Goal: Task Accomplishment & Management: Manage account settings

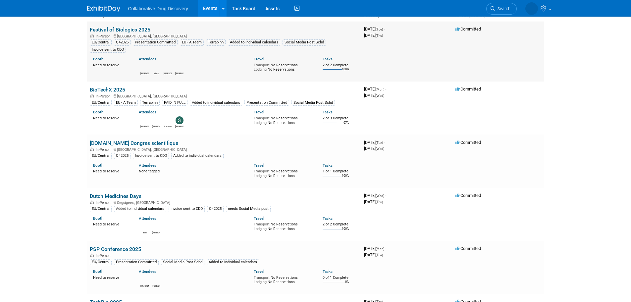
scroll to position [66, 0]
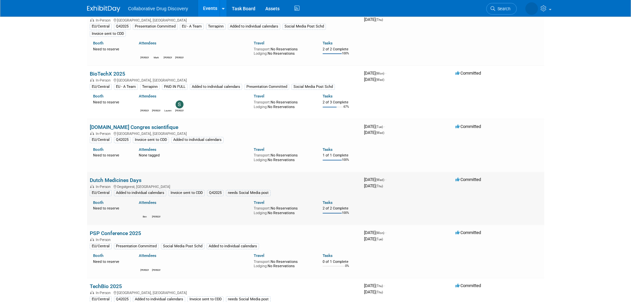
drag, startPoint x: 148, startPoint y: 178, endPoint x: 90, endPoint y: 183, distance: 58.2
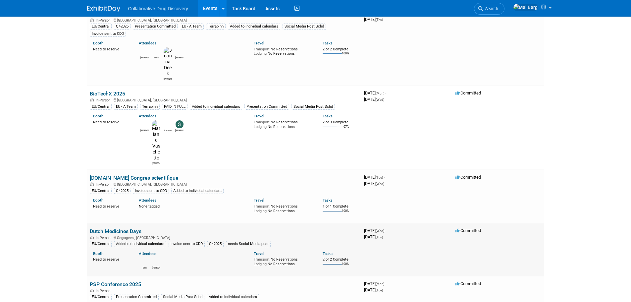
click at [90, 229] on td "Dutch Medicines Days In-Person Oegstgeest, Netherlands EU/Central Added to indi…" at bounding box center [224, 265] width 274 height 73
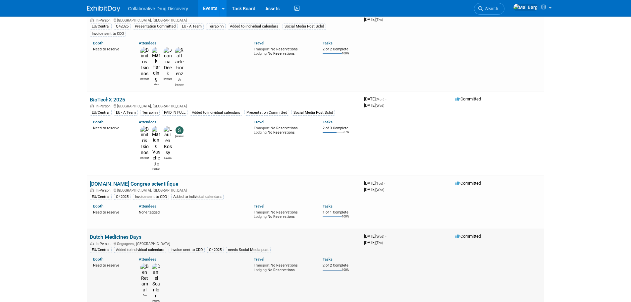
copy link "Dutch Medicines Days"
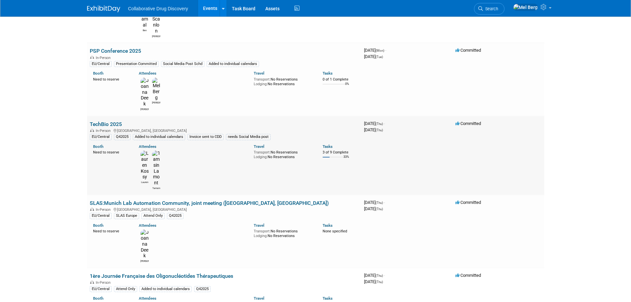
scroll to position [331, 0]
drag, startPoint x: 148, startPoint y: 175, endPoint x: 90, endPoint y: 177, distance: 57.7
copy link "DRUG DISCOVERY 2025"
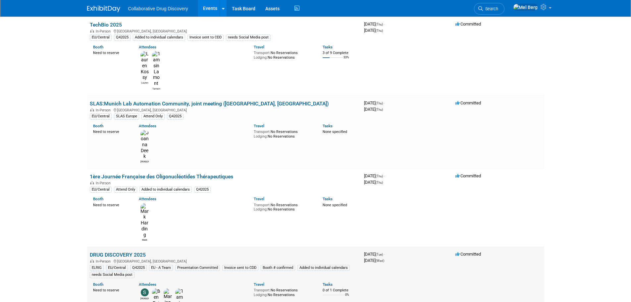
scroll to position [431, 0]
drag, startPoint x: 189, startPoint y: 137, endPoint x: 89, endPoint y: 140, distance: 100.1
copy link "LeadXpro 10year Anniversary Symposium"
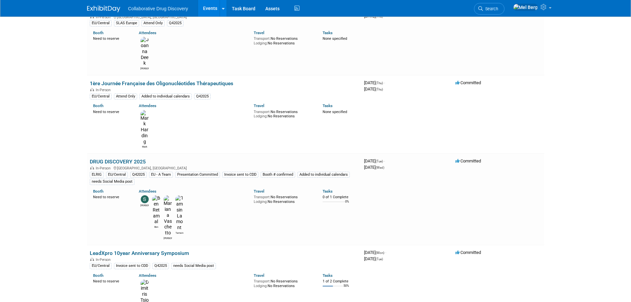
scroll to position [497, 0]
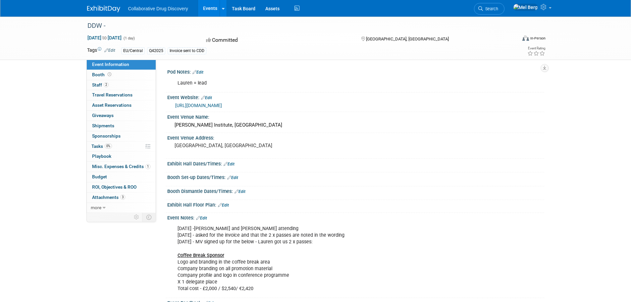
click at [222, 104] on link "[URL][DOMAIN_NAME]" at bounding box center [198, 105] width 47 height 5
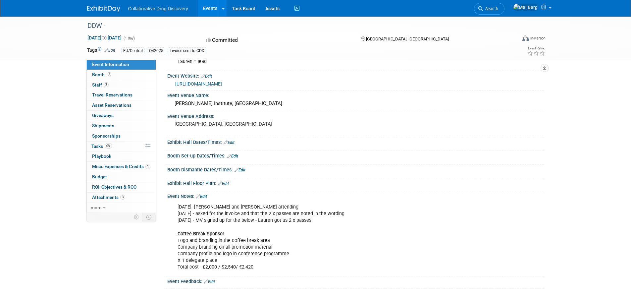
scroll to position [33, 0]
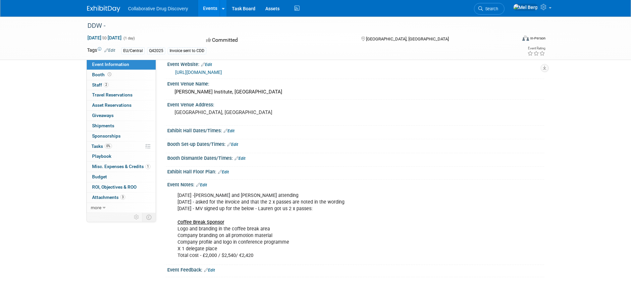
click at [111, 52] on link "Edit" at bounding box center [109, 50] width 11 height 5
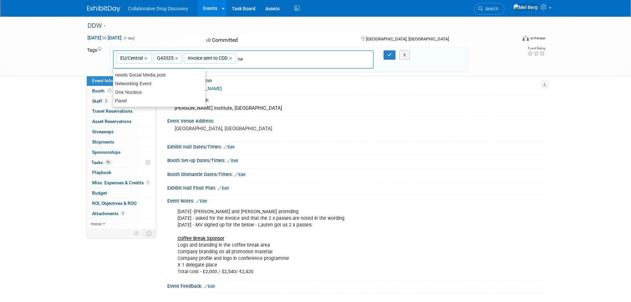
type input "nee"
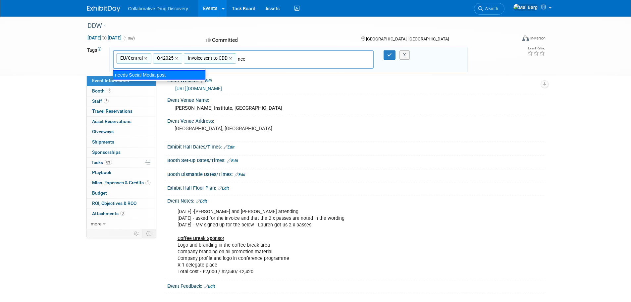
click at [167, 76] on div "needs Social Media post" at bounding box center [159, 74] width 93 height 9
type input "EU/Central, Q42025, Invoice sent to CDD, needs Social Media post"
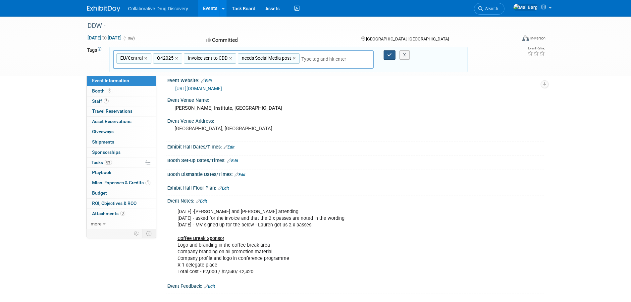
click at [388, 56] on icon "button" at bounding box center [389, 55] width 5 height 4
